Goal: Find specific page/section: Find specific page/section

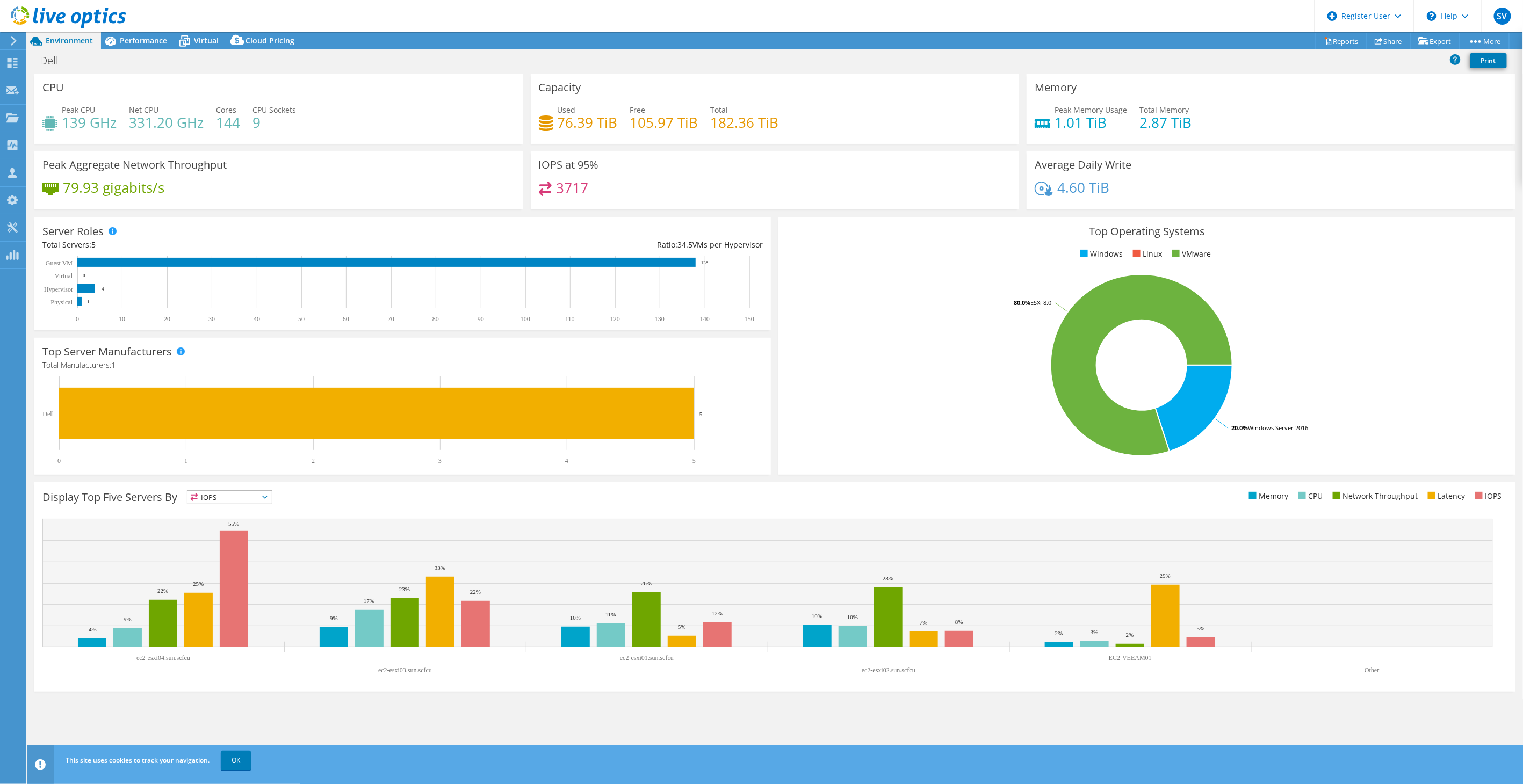
click at [946, 340] on rect at bounding box center [1142, 365] width 711 height 188
